Goal: Transaction & Acquisition: Purchase product/service

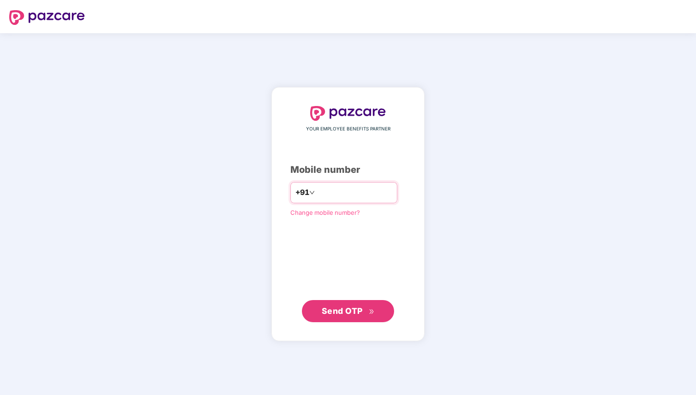
click at [361, 191] on input "number" at bounding box center [355, 192] width 76 height 15
type input "**********"
click at [343, 312] on span "Send OTP" at bounding box center [342, 311] width 41 height 10
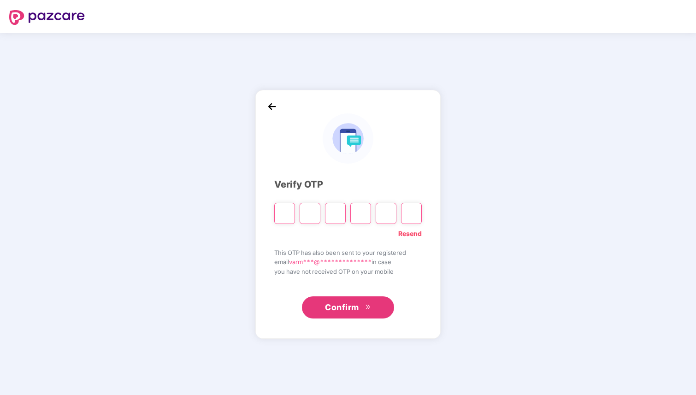
type input "*"
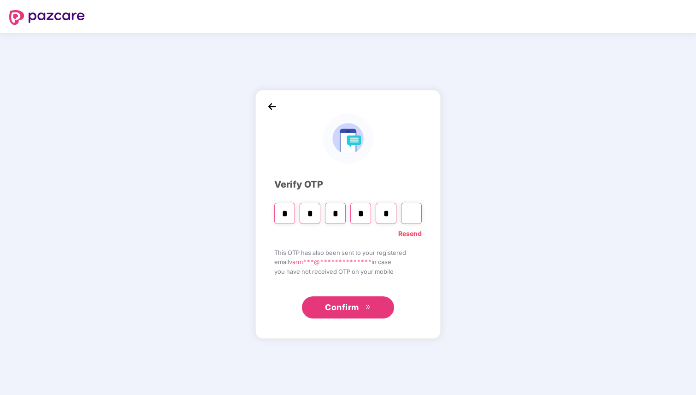
type input "*"
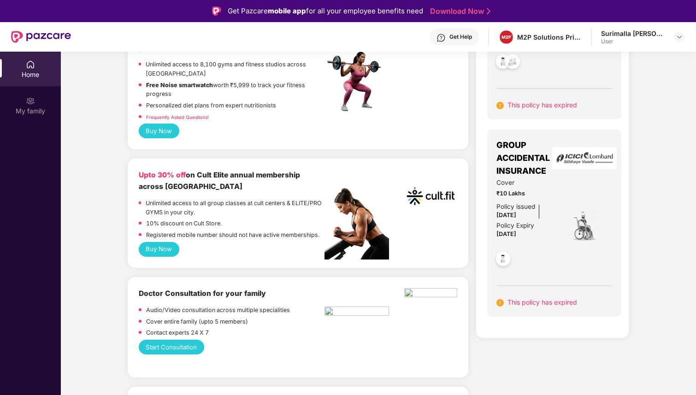
scroll to position [204, 0]
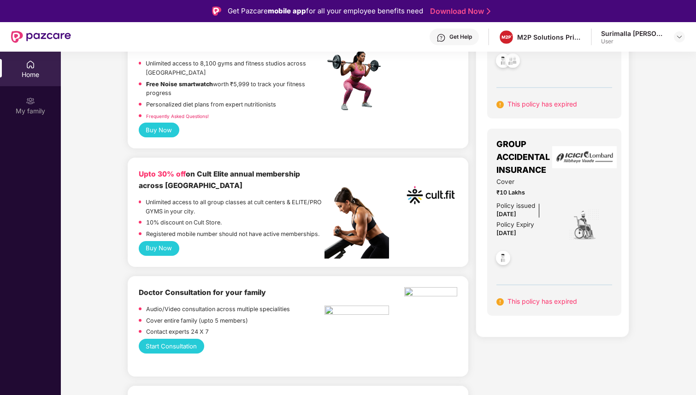
click at [158, 243] on button "Buy Now" at bounding box center [159, 248] width 41 height 15
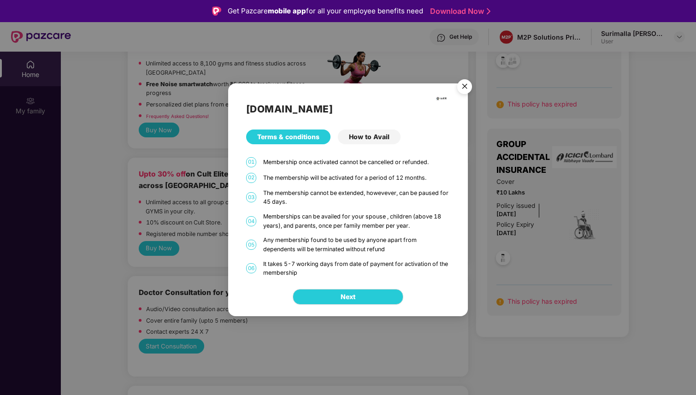
click at [357, 215] on div "Memberships can be availed for your spouse , children (above 18 years), and par…" at bounding box center [356, 221] width 187 height 18
click at [371, 137] on div "How to Avail" at bounding box center [369, 137] width 63 height 15
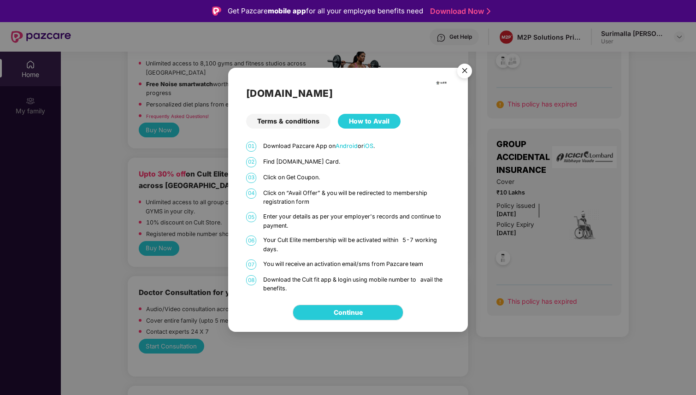
click at [460, 74] on img "Close" at bounding box center [465, 72] width 26 height 26
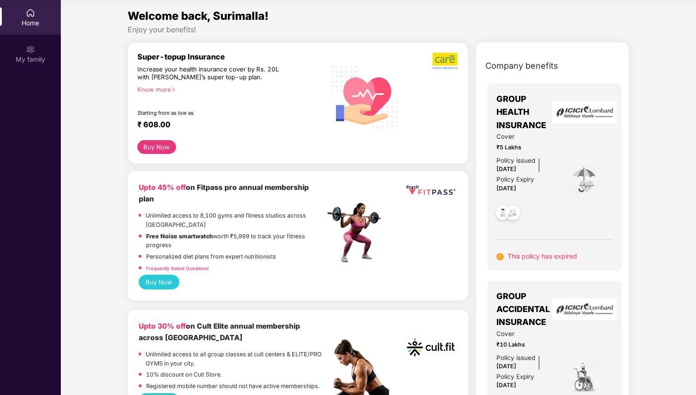
scroll to position [0, 0]
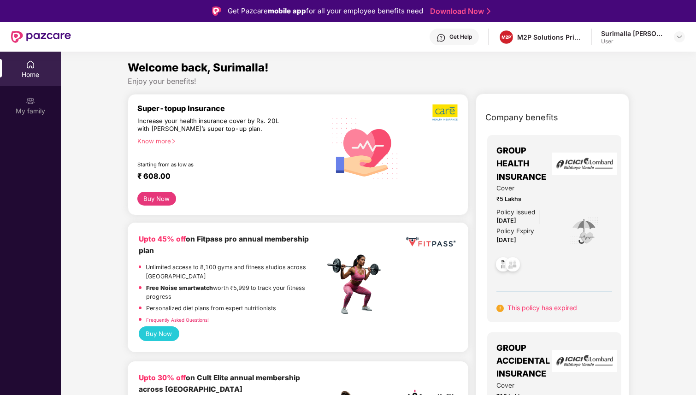
click at [284, 205] on div "Buy Now" at bounding box center [297, 199] width 321 height 14
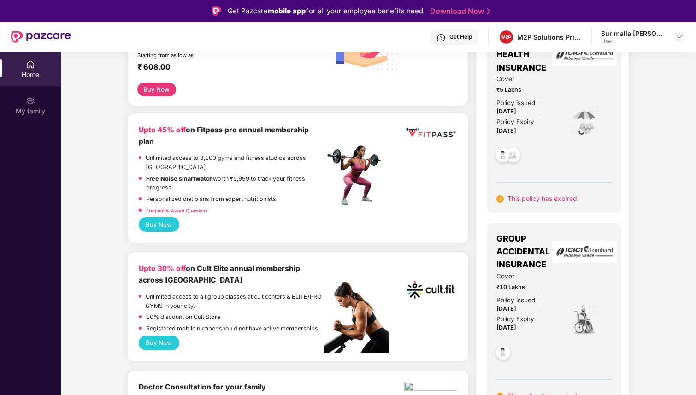
scroll to position [117, 0]
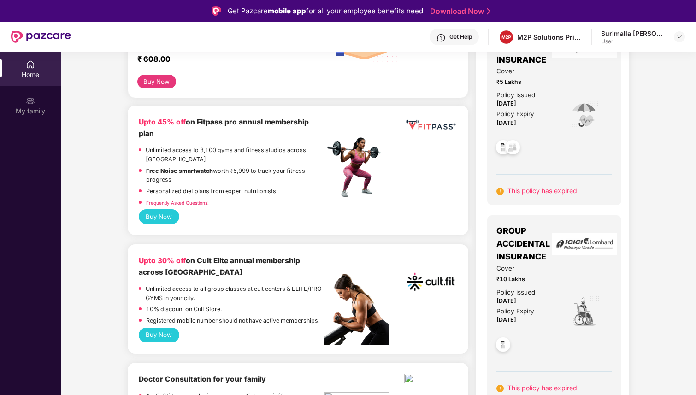
click at [159, 328] on button "Buy Now" at bounding box center [159, 335] width 41 height 15
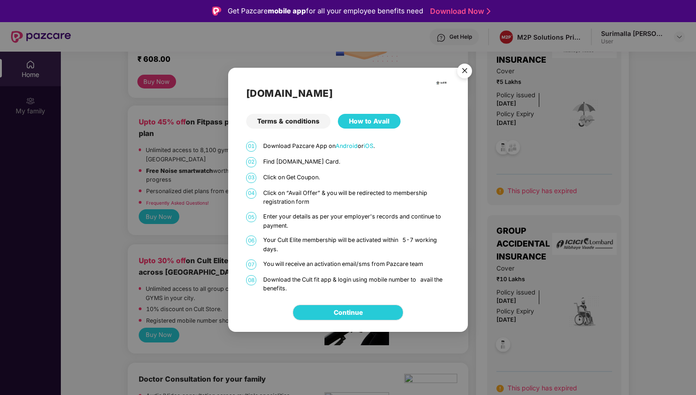
click at [464, 70] on img "Close" at bounding box center [465, 72] width 26 height 26
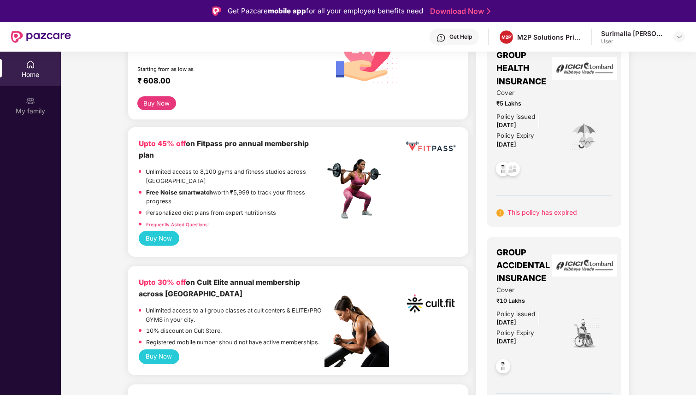
scroll to position [92, 0]
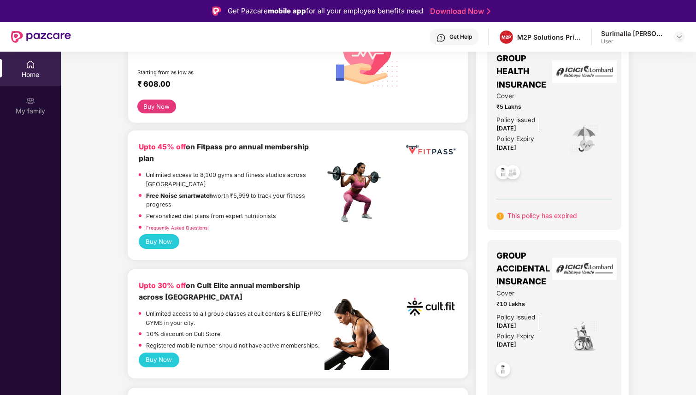
click at [166, 234] on button "Buy Now" at bounding box center [159, 241] width 41 height 15
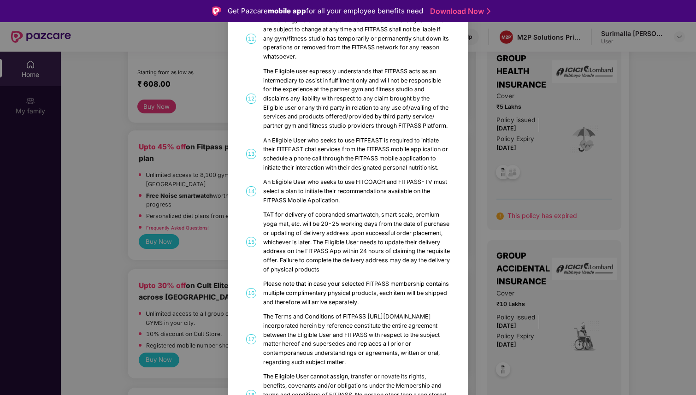
scroll to position [447, 0]
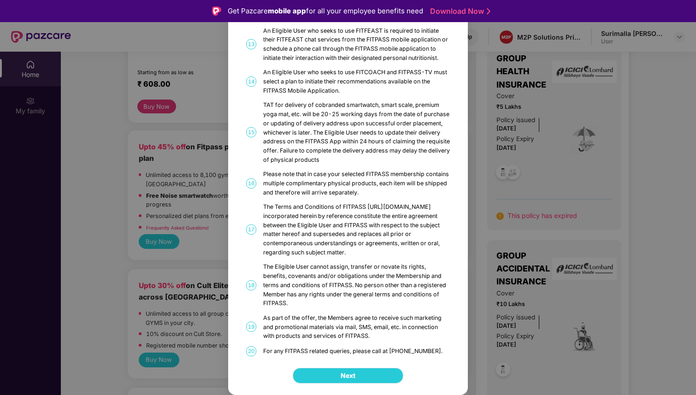
click at [361, 370] on button "Next" at bounding box center [348, 376] width 111 height 16
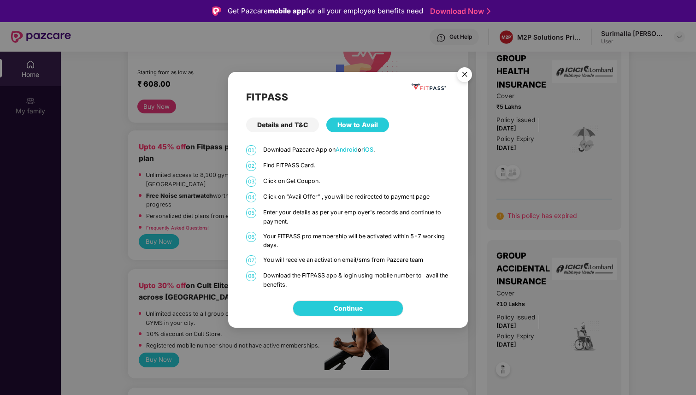
click at [470, 74] on img "Close" at bounding box center [465, 76] width 26 height 26
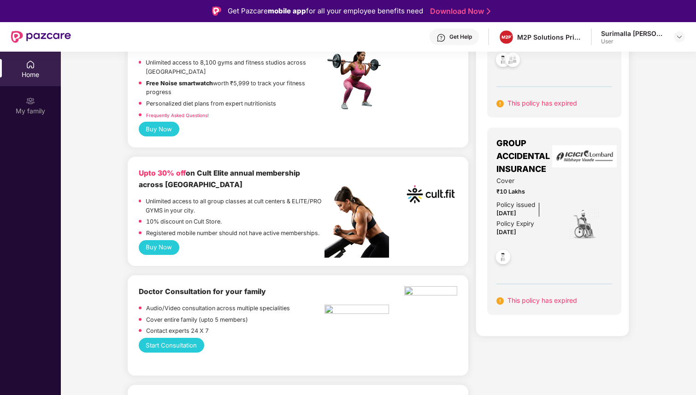
scroll to position [205, 0]
